Goal: Information Seeking & Learning: Learn about a topic

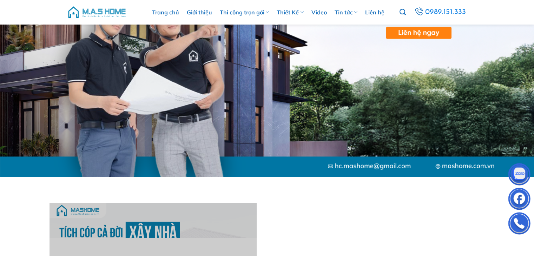
scroll to position [281, 0]
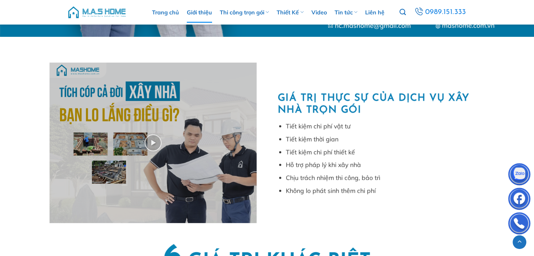
click at [201, 14] on link "Giới thiệu" at bounding box center [199, 12] width 25 height 21
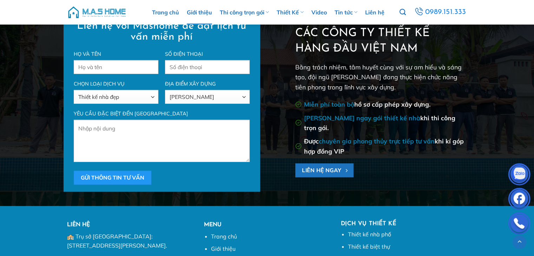
scroll to position [1965, 0]
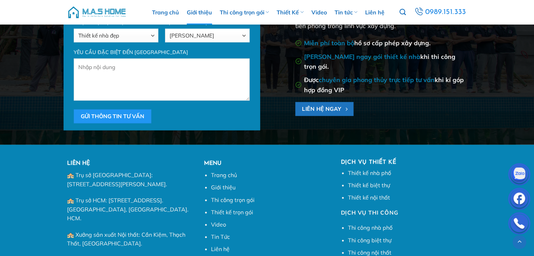
click at [518, 174] on img at bounding box center [518, 175] width 21 height 21
click at [519, 197] on img at bounding box center [518, 199] width 21 height 21
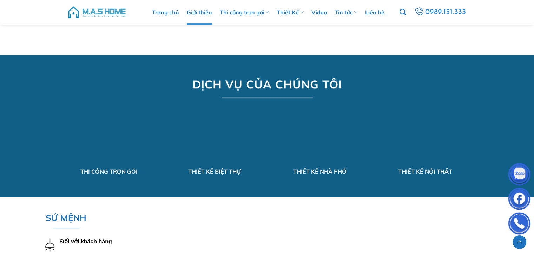
scroll to position [545, 0]
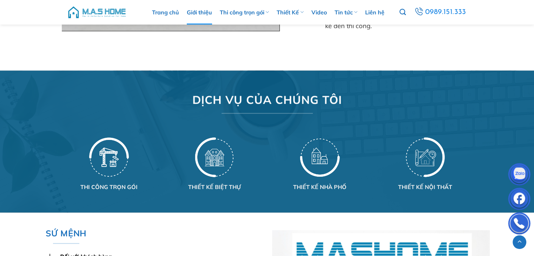
click at [109, 149] on img at bounding box center [109, 156] width 40 height 41
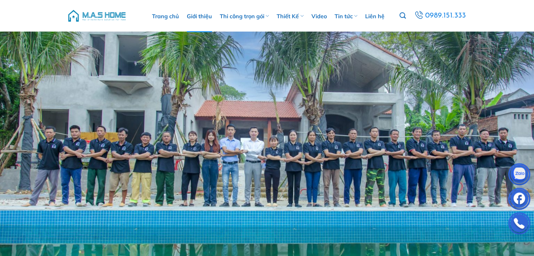
scroll to position [545, 0]
